Goal: Task Accomplishment & Management: Manage account settings

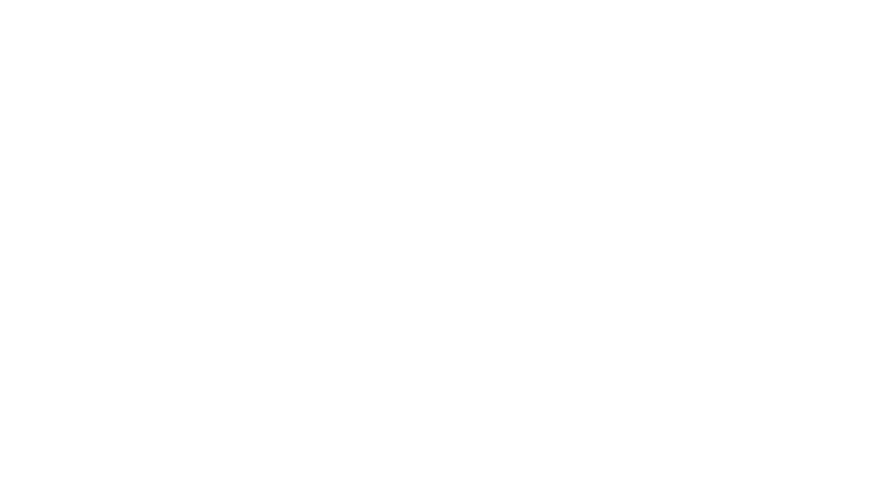
click at [343, 0] on html at bounding box center [437, 0] width 874 height 0
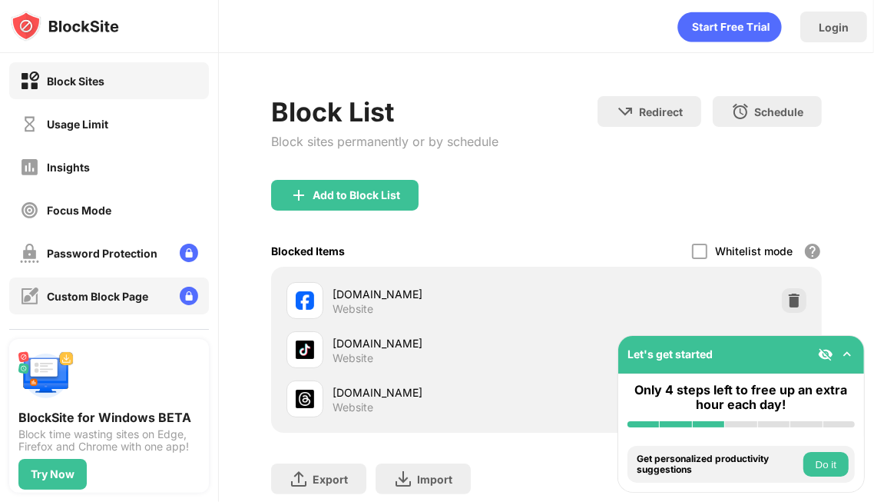
scroll to position [154, 0]
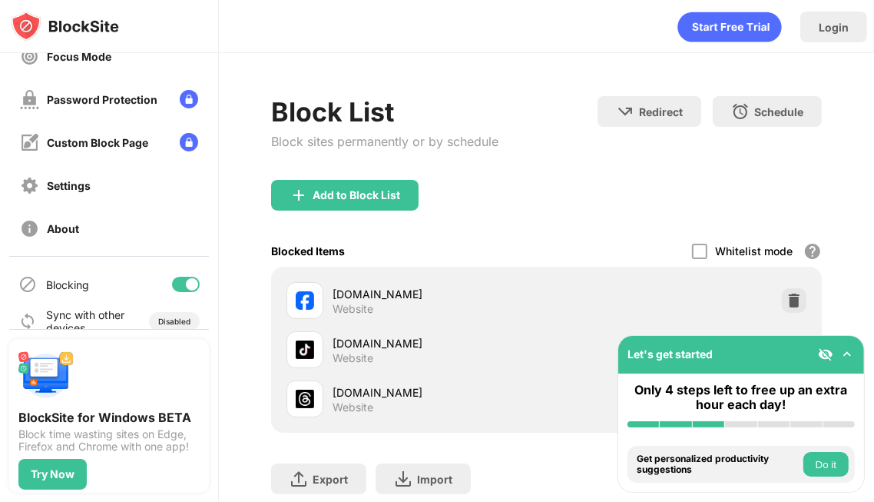
click at [175, 278] on div at bounding box center [186, 284] width 28 height 15
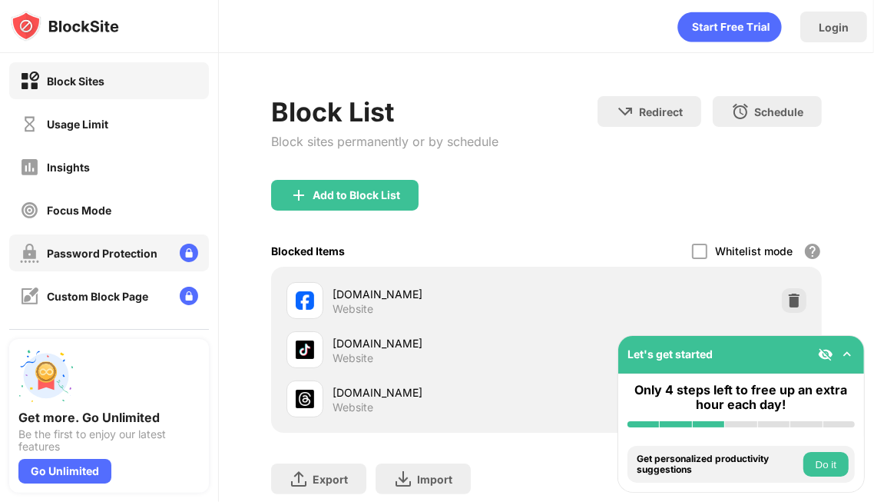
scroll to position [154, 0]
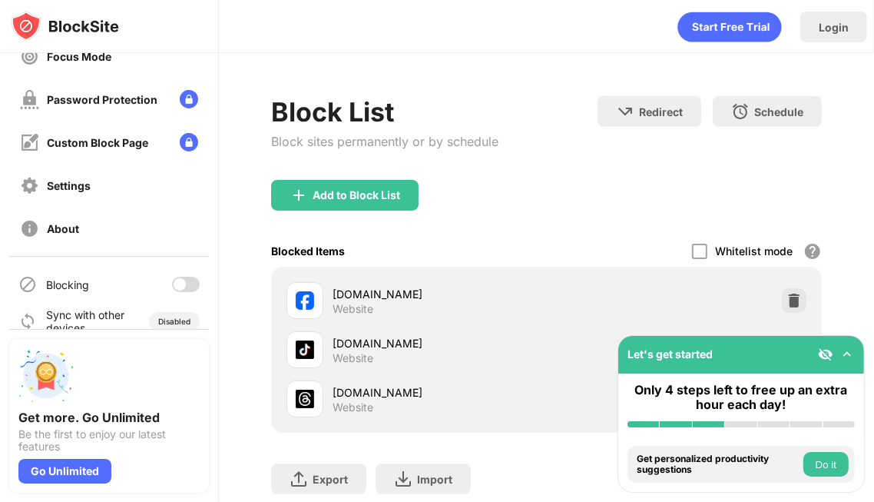
click at [176, 284] on div at bounding box center [180, 284] width 12 height 12
